Goal: Task Accomplishment & Management: Complete application form

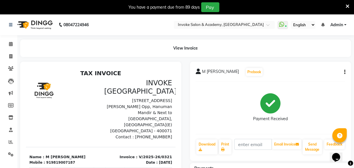
click at [50, 25] on img at bounding box center [34, 25] width 39 height 16
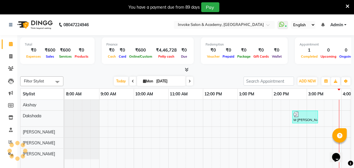
scroll to position [0, 163]
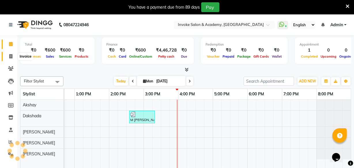
click at [12, 55] on icon at bounding box center [10, 56] width 3 height 4
select select "service"
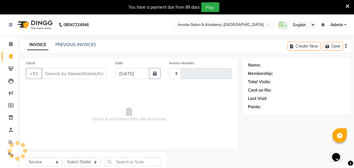
type input "0322"
select select "5499"
click at [101, 72] on input "Client" at bounding box center [73, 73] width 65 height 11
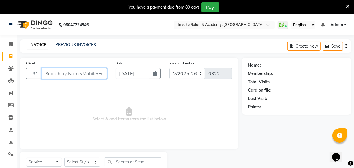
click at [57, 72] on input "Client" at bounding box center [73, 73] width 65 height 11
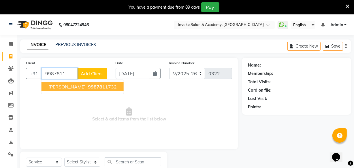
click at [66, 88] on span "M santosh jain" at bounding box center [66, 87] width 37 height 6
type input "9987811732"
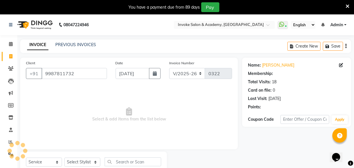
select select "1: Object"
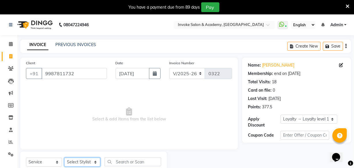
click at [79, 161] on select "Select Stylist Akshay Dakshada Khushbu Pratiksha Sonal" at bounding box center [82, 162] width 36 height 9
select select "38106"
click at [64, 158] on select "Select Stylist Akshay Dakshada Khushbu Pratiksha Sonal" at bounding box center [82, 162] width 36 height 9
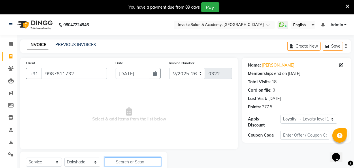
click at [114, 160] on input "text" at bounding box center [133, 161] width 56 height 9
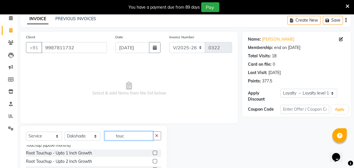
scroll to position [9, 0]
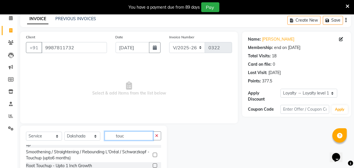
type input "touc"
click at [153, 166] on label at bounding box center [155, 165] width 4 height 4
click at [153, 166] on input "checkbox" at bounding box center [155, 166] width 4 height 4
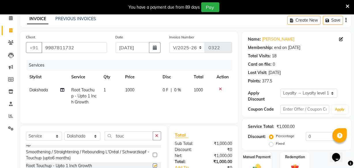
checkbox input "false"
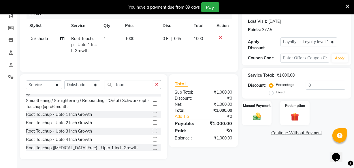
scroll to position [77, 0]
click at [255, 118] on img at bounding box center [257, 116] width 14 height 10
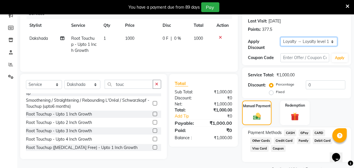
click at [294, 42] on select "Select Membership → Yearly Membership Loyalty → Loyalty level 1 → All Members" at bounding box center [308, 41] width 57 height 9
select select "2: Object"
click at [280, 37] on select "Select Membership → Yearly Membership Loyalty → Loyalty level 1 → All Members" at bounding box center [308, 41] width 57 height 9
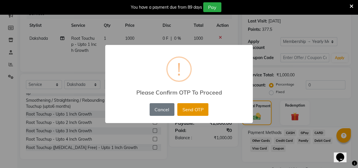
click at [192, 112] on button "Send OTP" at bounding box center [192, 109] width 31 height 13
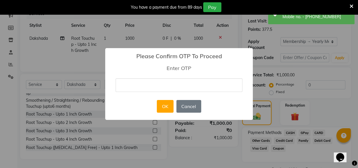
click at [180, 85] on input "text" at bounding box center [178, 85] width 127 height 14
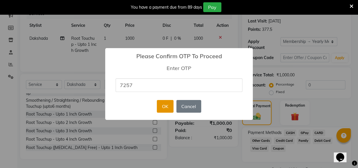
type input "7257"
click at [161, 104] on button "OK" at bounding box center [165, 106] width 16 height 13
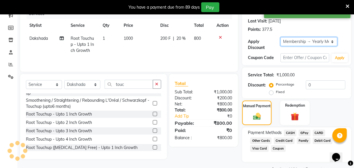
type input "20"
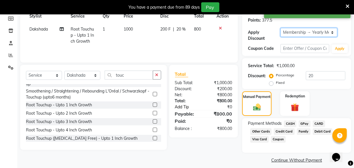
scroll to position [92, 0]
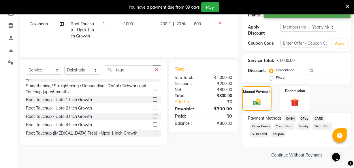
click at [300, 117] on span "GPay" at bounding box center [304, 118] width 12 height 7
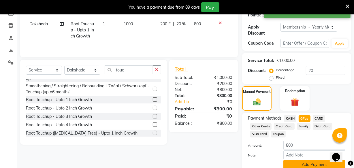
click at [302, 167] on button "Add Payment" at bounding box center [314, 164] width 62 height 9
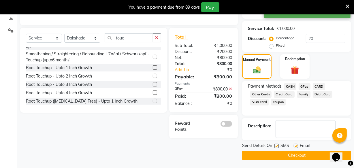
scroll to position [124, 0]
drag, startPoint x: 228, startPoint y: 123, endPoint x: 235, endPoint y: 127, distance: 8.3
click at [228, 123] on span at bounding box center [226, 124] width 12 height 6
click at [232, 124] on input "checkbox" at bounding box center [232, 124] width 0 height 0
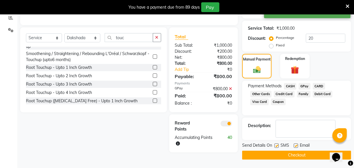
drag, startPoint x: 268, startPoint y: 154, endPoint x: 271, endPoint y: 153, distance: 3.1
click at [270, 153] on button "Checkout" at bounding box center [296, 155] width 109 height 9
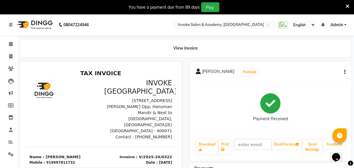
click at [46, 22] on img at bounding box center [34, 25] width 39 height 16
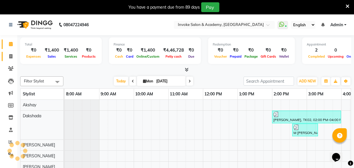
click at [13, 56] on span at bounding box center [11, 56] width 10 height 7
select select "service"
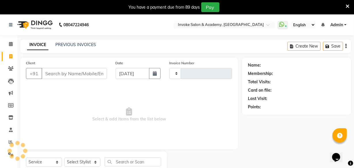
type input "0323"
select select "5499"
click at [70, 49] on div "INVOICE PREVIOUS INVOICES Create New Save" at bounding box center [185, 46] width 331 height 14
click at [69, 46] on link "PREVIOUS INVOICES" at bounding box center [75, 44] width 41 height 5
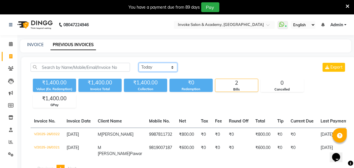
click at [149, 63] on select "Today Yesterday Custom Range" at bounding box center [158, 67] width 39 height 9
select select "range"
click at [139, 63] on select "Today Yesterday Custom Range" at bounding box center [158, 67] width 39 height 9
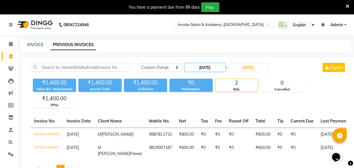
click at [201, 68] on input "[DATE]" at bounding box center [205, 67] width 40 height 8
select select "9"
select select "2025"
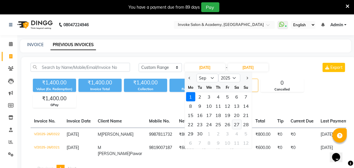
click at [236, 122] on div "27" at bounding box center [236, 124] width 9 height 9
type input "27-09-2025"
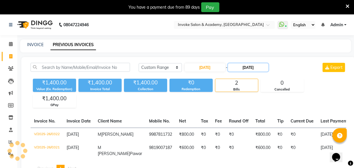
click at [248, 68] on input "[DATE]" at bounding box center [248, 67] width 40 height 8
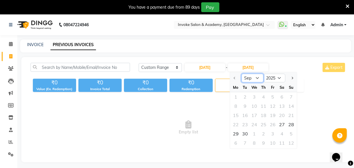
click at [253, 80] on select "Sep Oct Nov Dec" at bounding box center [252, 78] width 22 height 9
click at [241, 74] on select "Sep Oct Nov Dec" at bounding box center [252, 78] width 22 height 9
click at [219, 69] on input "27-09-2025" at bounding box center [205, 67] width 40 height 8
select select "9"
select select "2025"
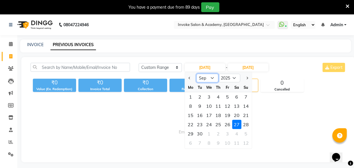
click at [207, 79] on select "Jan Feb Mar Apr May Jun Jul Aug Sep Oct Nov Dec" at bounding box center [207, 78] width 22 height 9
select select "8"
click at [196, 74] on select "Jan Feb Mar Apr May Jun Jul Aug Sep Oct Nov Dec" at bounding box center [207, 78] width 22 height 9
click at [208, 134] on div "27" at bounding box center [208, 133] width 9 height 9
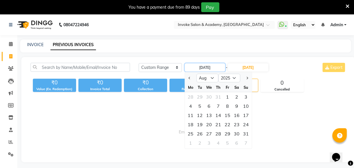
type input "27-08-2025"
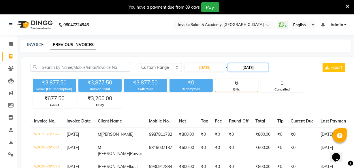
click at [240, 69] on input "[DATE]" at bounding box center [248, 67] width 40 height 8
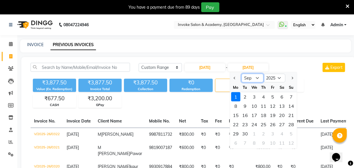
click at [249, 79] on select "Aug Sep Oct Nov Dec" at bounding box center [252, 78] width 22 height 9
select select "8"
click at [241, 74] on select "Aug Sep Oct Nov Dec" at bounding box center [252, 78] width 22 height 9
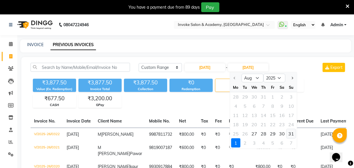
click at [291, 133] on div "31" at bounding box center [290, 133] width 9 height 9
type input "[DATE]"
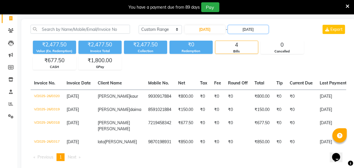
scroll to position [65, 0]
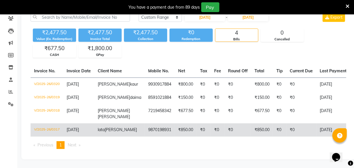
click at [224, 123] on td "₹0" at bounding box center [237, 129] width 26 height 13
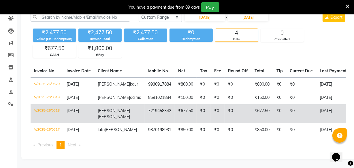
click at [149, 104] on td "7219458342" at bounding box center [160, 113] width 30 height 19
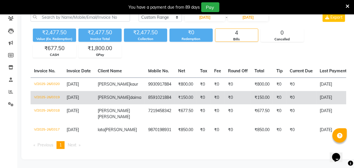
click at [92, 93] on td "[DATE]" at bounding box center [78, 97] width 31 height 13
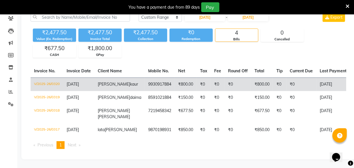
click at [95, 77] on td "Prameet kaur" at bounding box center [119, 84] width 50 height 14
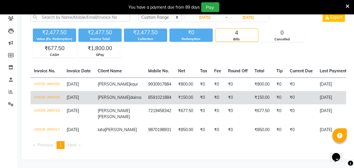
click at [145, 93] on td "8591021884" at bounding box center [160, 97] width 30 height 13
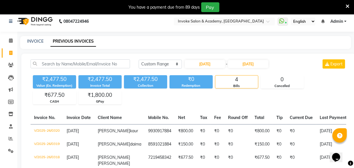
scroll to position [0, 0]
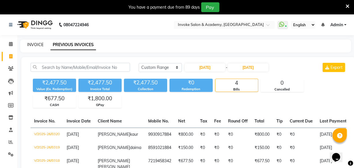
click at [39, 45] on link "INVOICE" at bounding box center [35, 44] width 16 height 5
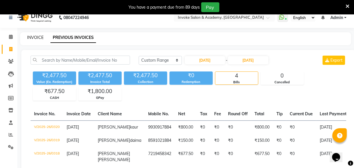
select select "service"
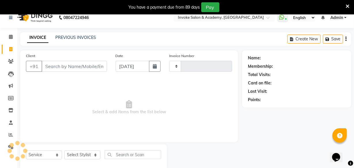
scroll to position [20, 0]
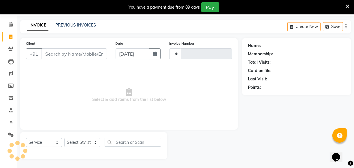
type input "0323"
select select "5499"
click at [140, 53] on input "[DATE]" at bounding box center [132, 53] width 34 height 11
select select "9"
select select "2025"
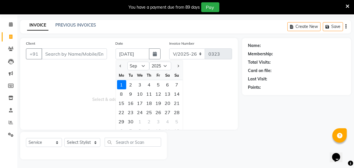
click at [226, 73] on span "Select & add items from the list below" at bounding box center [129, 95] width 206 height 58
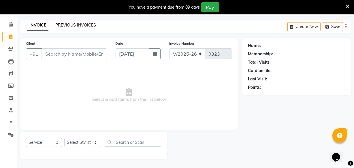
click at [72, 26] on link "PREVIOUS INVOICES" at bounding box center [75, 24] width 41 height 5
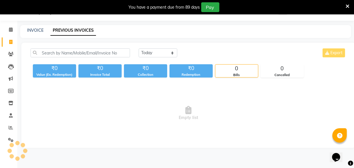
scroll to position [20, 0]
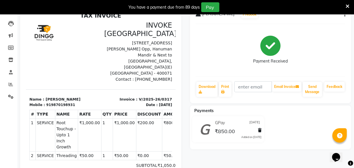
scroll to position [78, 0]
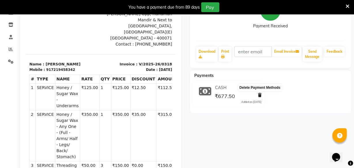
scroll to position [105, 0]
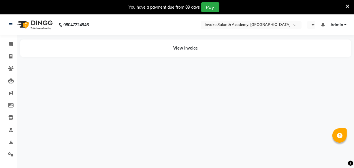
select select "en"
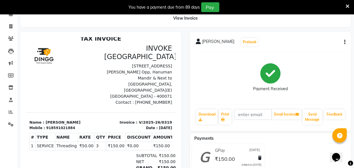
scroll to position [75, 0]
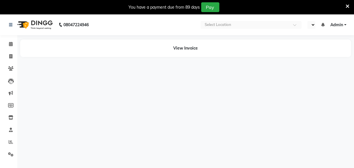
select select "en"
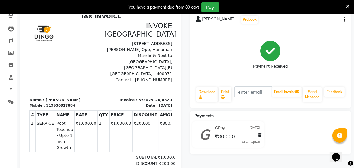
scroll to position [78, 0]
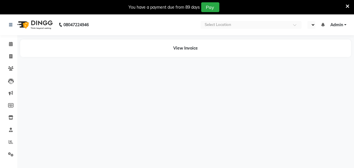
select select "en"
